Goal: Information Seeking & Learning: Check status

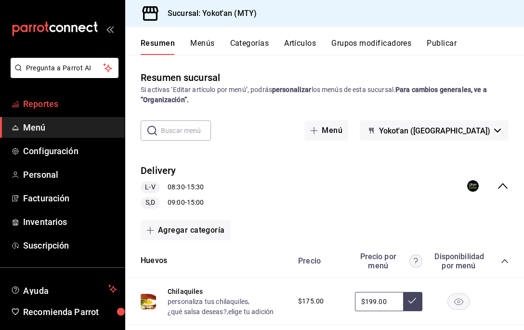
click at [42, 101] on span "Reportes" at bounding box center [70, 103] width 94 height 13
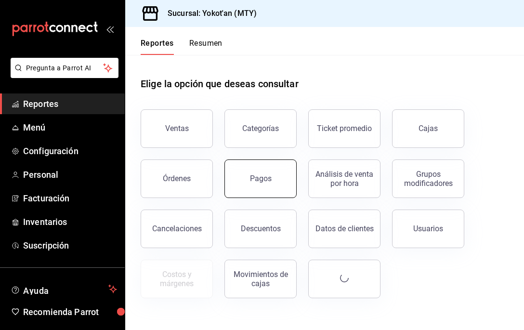
click at [266, 181] on div "Pagos" at bounding box center [261, 178] width 22 height 9
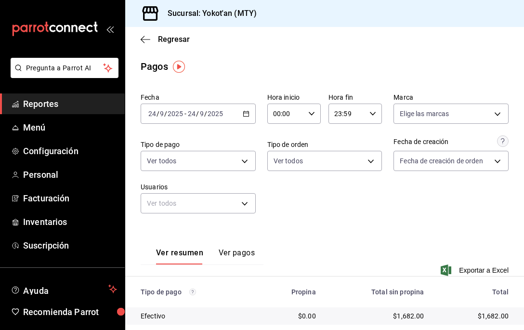
click at [245, 115] on icon "button" at bounding box center [246, 113] width 7 height 7
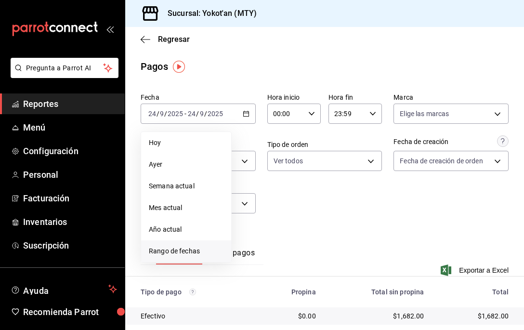
click at [174, 250] on span "Rango de fechas" at bounding box center [186, 251] width 75 height 10
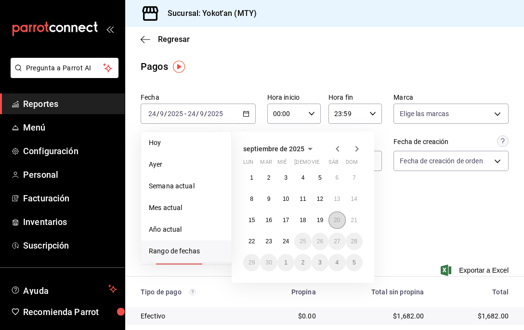
click at [339, 220] on abbr "20" at bounding box center [337, 220] width 6 height 7
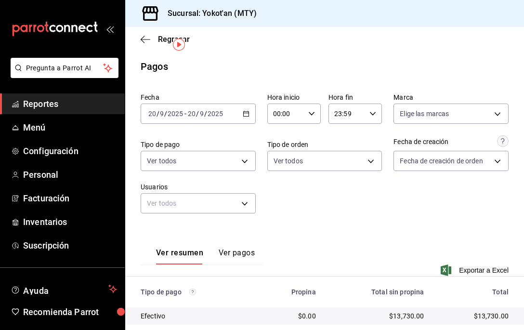
scroll to position [114, 0]
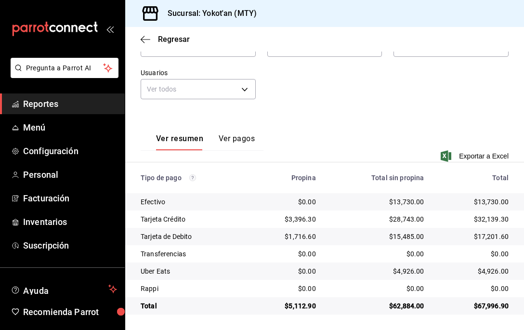
click at [241, 132] on div "Ver resumen Ver pagos" at bounding box center [198, 136] width 114 height 28
click at [235, 146] on button "Ver pagos" at bounding box center [237, 142] width 36 height 16
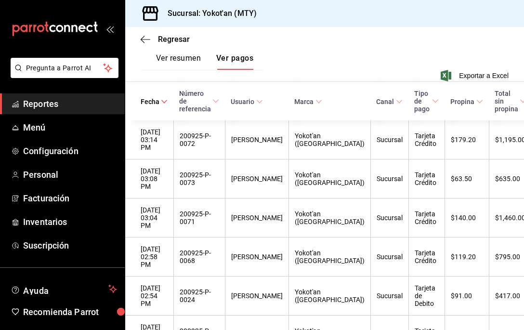
scroll to position [193, 0]
